Goal: Entertainment & Leisure: Consume media (video, audio)

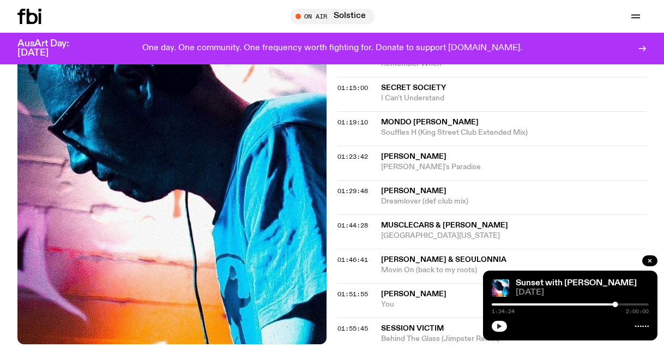
click at [499, 324] on icon "button" at bounding box center [499, 325] width 5 height 5
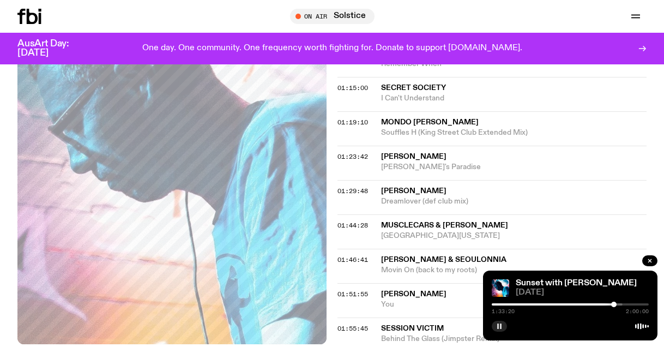
drag, startPoint x: 623, startPoint y: 305, endPoint x: 614, endPoint y: 306, distance: 8.8
click at [614, 306] on div at bounding box center [613, 303] width 5 height 5
click at [616, 304] on div at bounding box center [615, 303] width 5 height 5
click at [614, 303] on div at bounding box center [614, 303] width 5 height 5
click at [620, 303] on div at bounding box center [620, 303] width 5 height 5
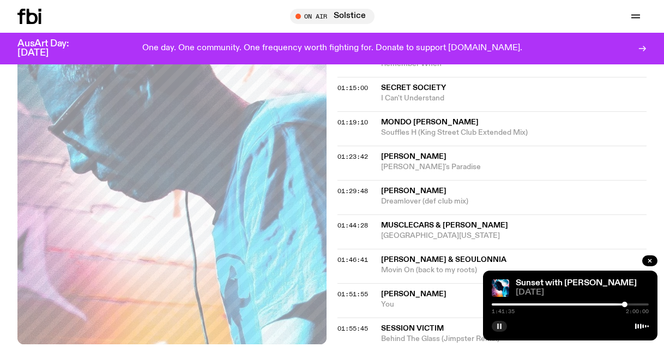
click at [499, 326] on icon "button" at bounding box center [499, 326] width 7 height 7
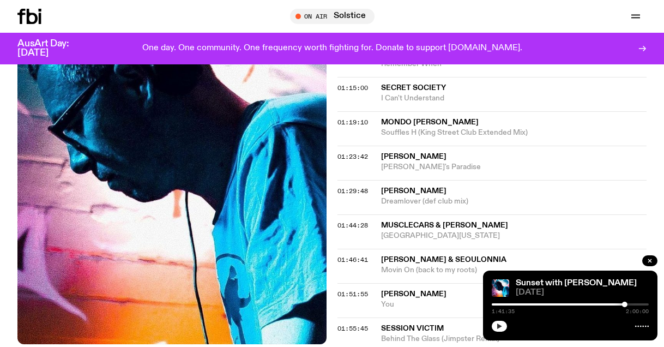
click at [499, 326] on icon "button" at bounding box center [499, 325] width 5 height 5
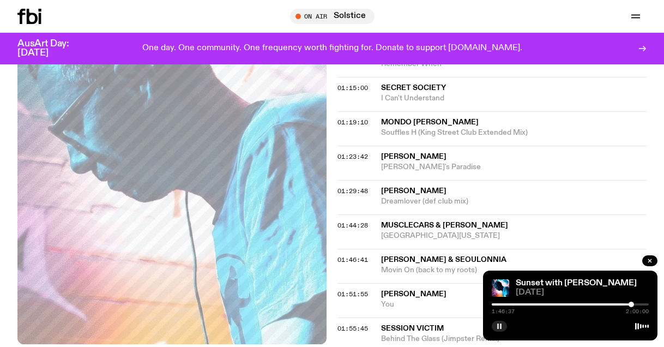
click at [502, 326] on icon "button" at bounding box center [499, 326] width 7 height 7
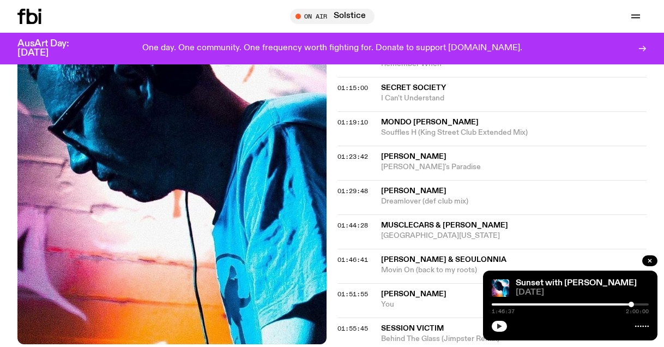
click at [500, 324] on icon "button" at bounding box center [499, 326] width 7 height 7
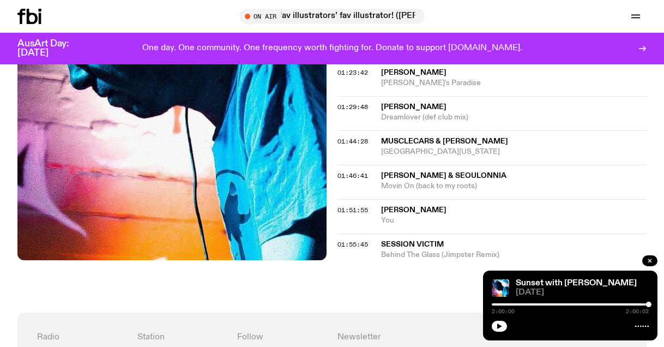
scroll to position [993, 0]
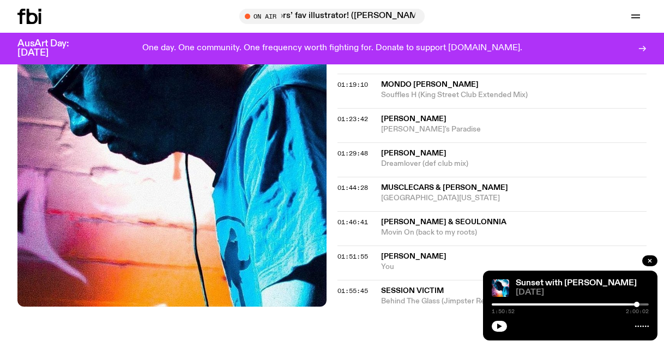
drag, startPoint x: 649, startPoint y: 303, endPoint x: 638, endPoint y: 302, distance: 11.0
click at [638, 302] on div at bounding box center [636, 303] width 5 height 5
click at [499, 327] on icon "button" at bounding box center [499, 325] width 5 height 5
